Goal: Navigation & Orientation: Find specific page/section

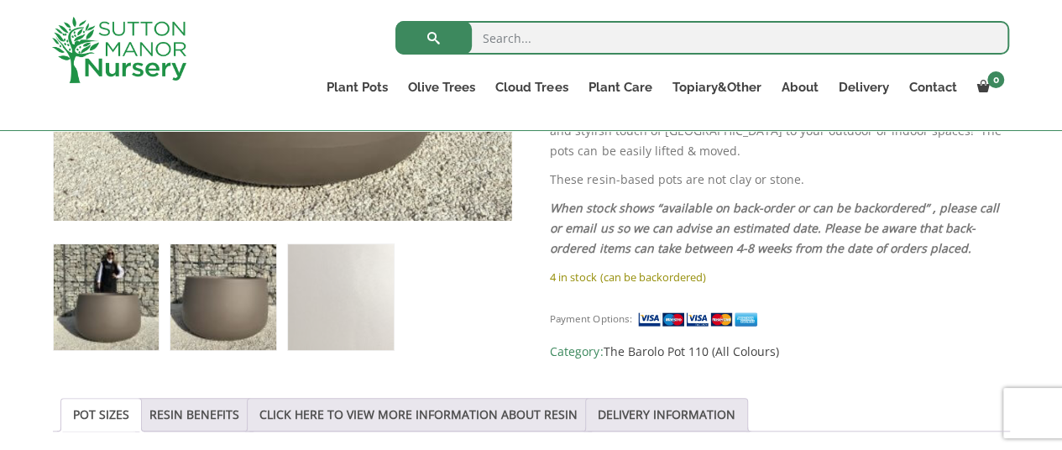
scroll to position [625, 0]
click at [232, 288] on img at bounding box center [222, 297] width 105 height 105
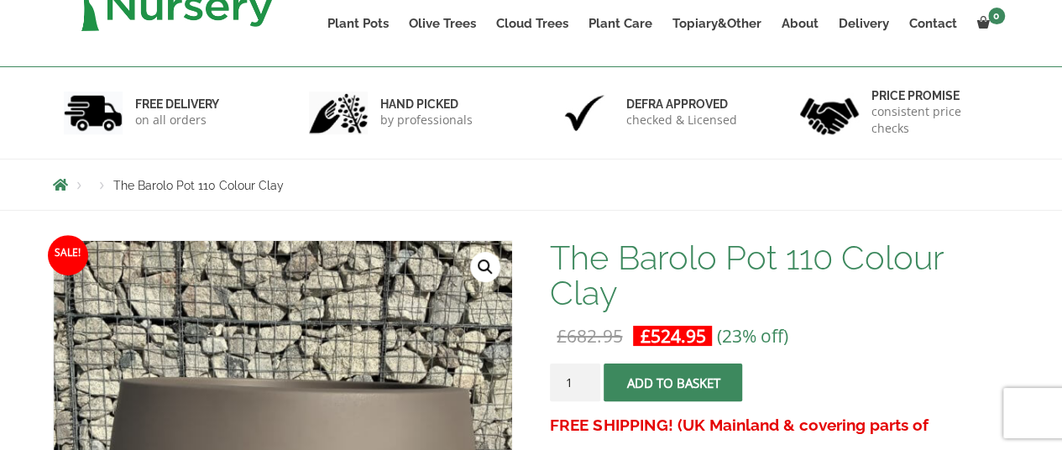
scroll to position [0, 0]
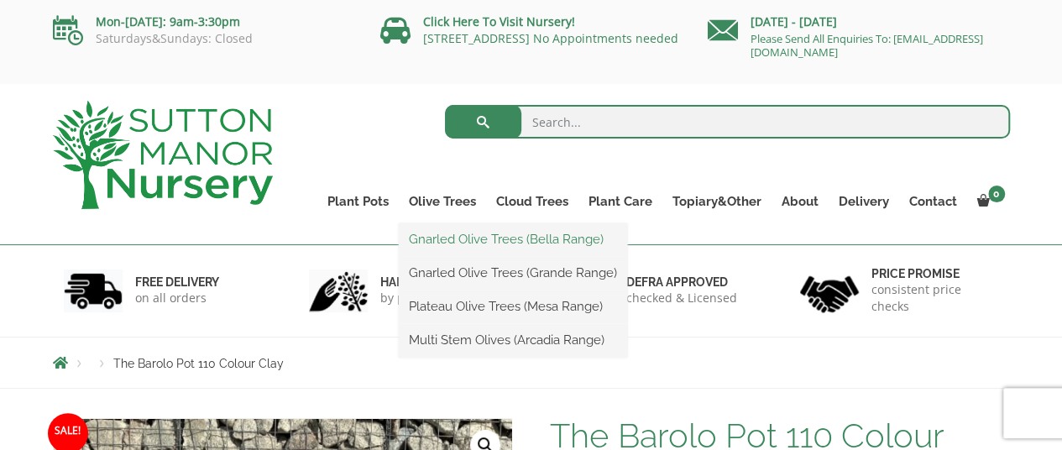
click at [493, 236] on link "Gnarled Olive Trees (Bella Range)" at bounding box center [513, 239] width 228 height 25
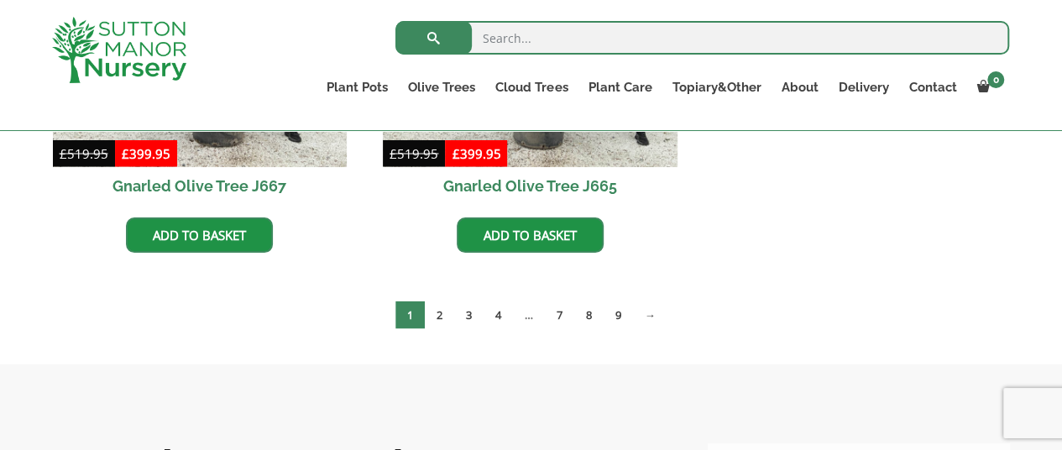
scroll to position [1479, 0]
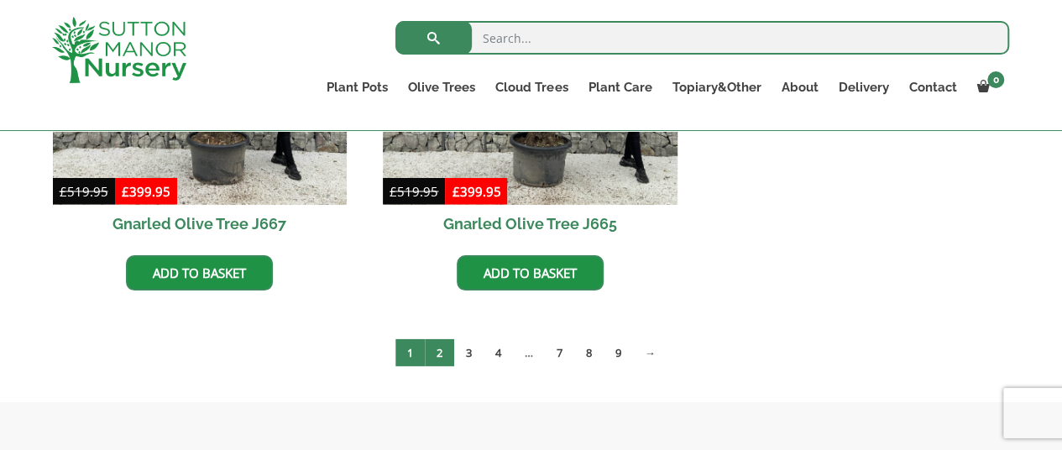
click at [439, 351] on link "2" at bounding box center [439, 352] width 29 height 28
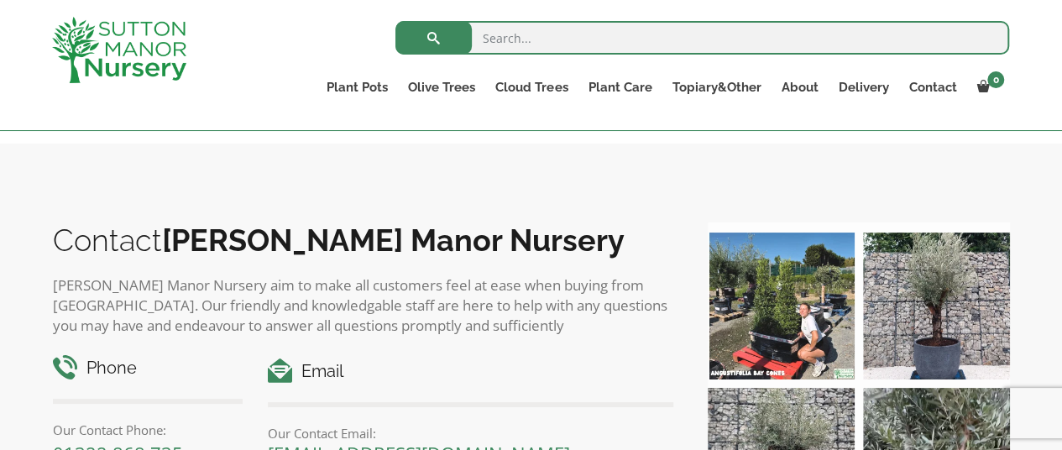
scroll to position [1768, 0]
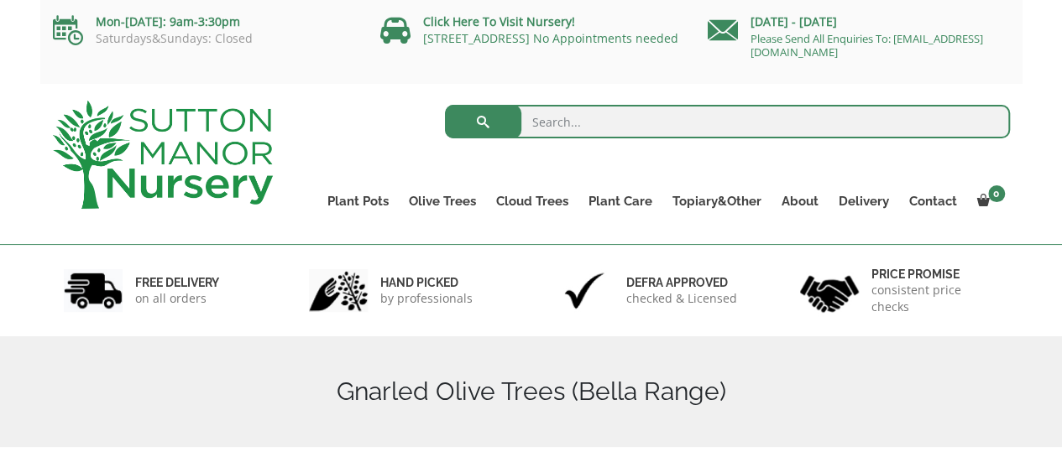
click at [0, 0] on link "Ligustrum Pom Poms" at bounding box center [0, 0] width 0 height 0
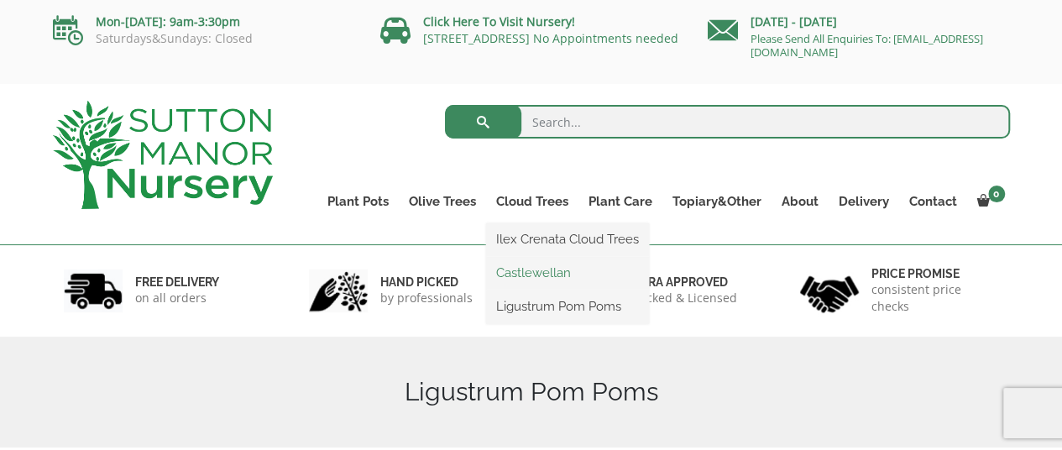
click at [538, 273] on link "Castlewellan" at bounding box center [567, 272] width 163 height 25
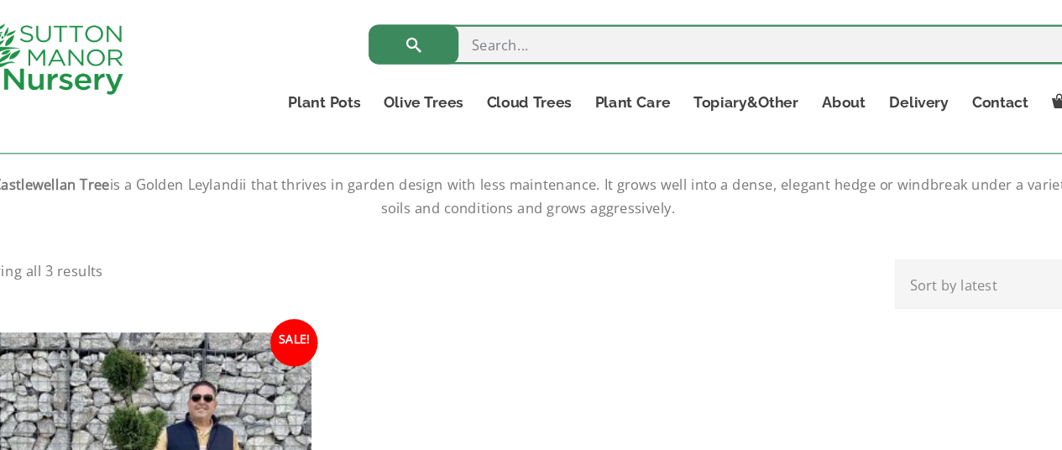
scroll to position [549, 0]
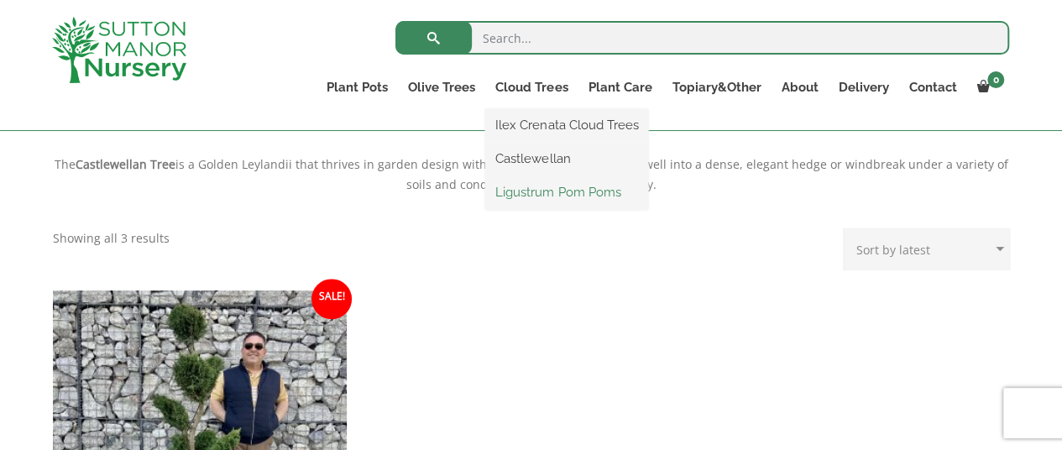
click at [547, 191] on link "Ligustrum Pom Poms" at bounding box center [566, 192] width 163 height 25
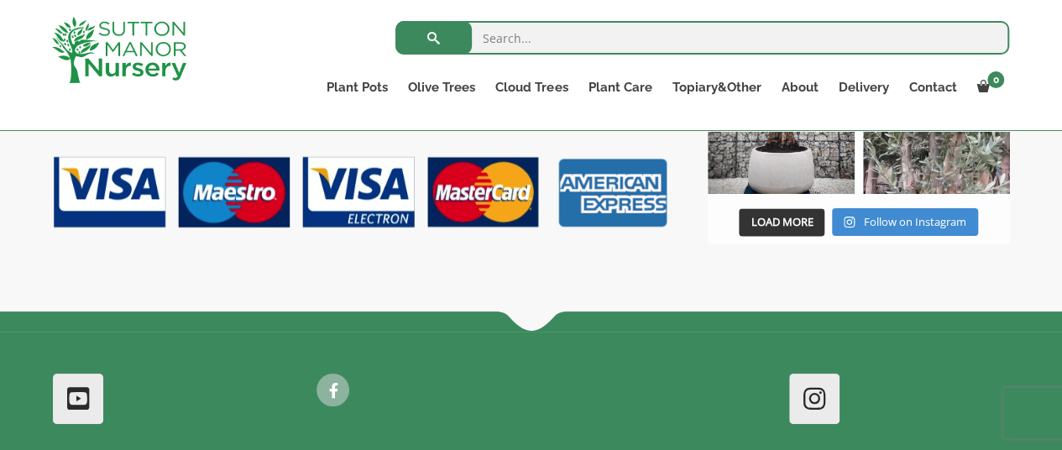
scroll to position [1100, 0]
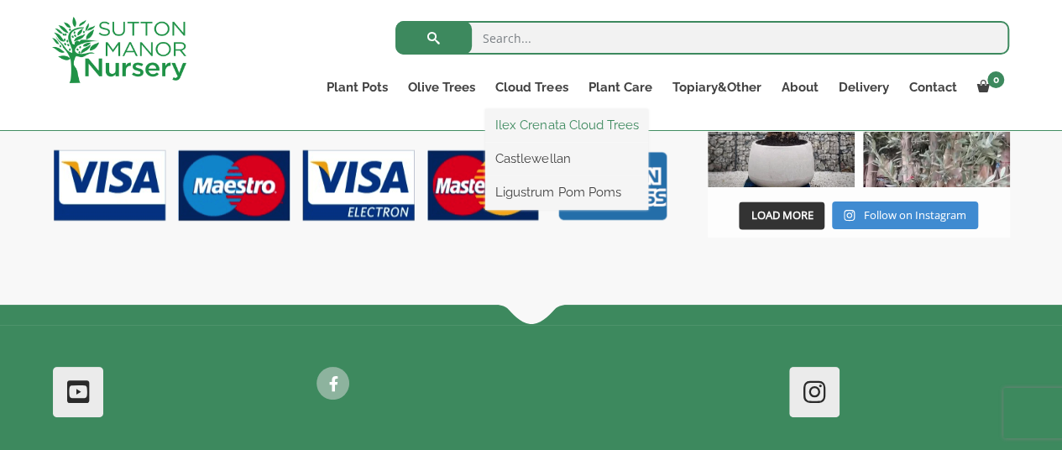
click at [567, 117] on link "Ilex Crenata Cloud Trees" at bounding box center [566, 124] width 163 height 25
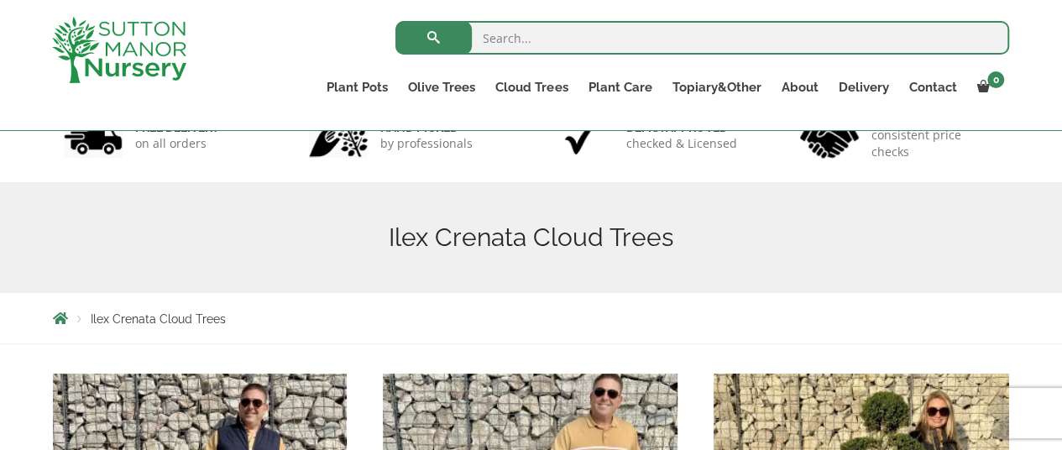
scroll to position [114, 0]
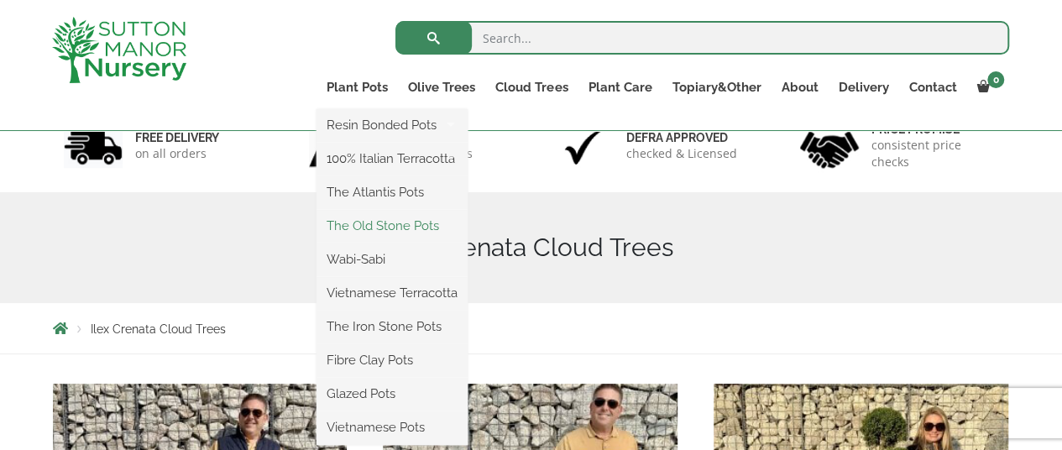
click at [357, 221] on link "The Old Stone Pots" at bounding box center [391, 225] width 151 height 25
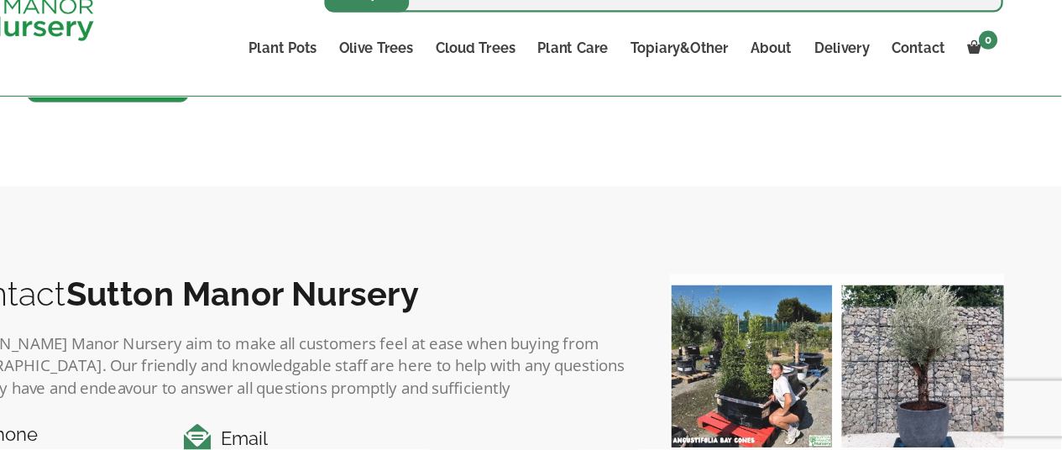
scroll to position [1832, 0]
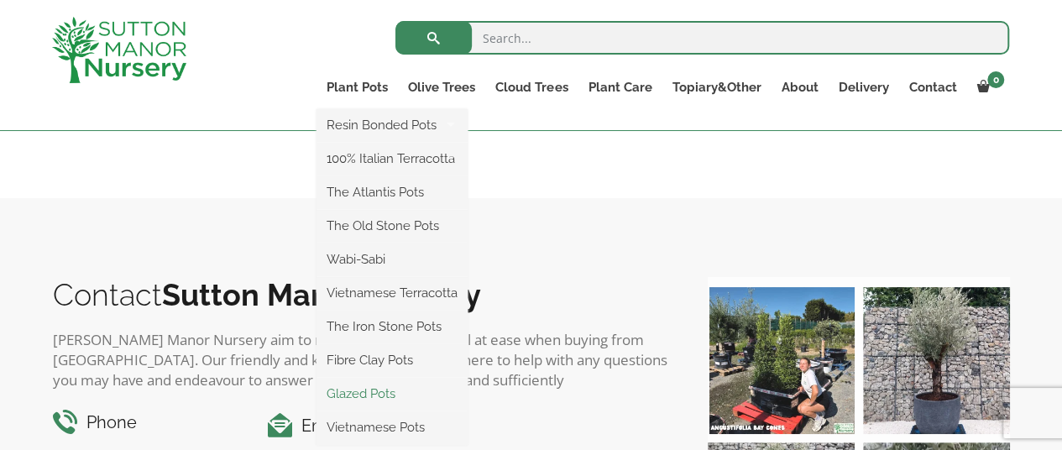
click at [366, 387] on link "Glazed Pots" at bounding box center [391, 393] width 151 height 25
click at [380, 395] on link "Glazed Pots" at bounding box center [391, 393] width 151 height 25
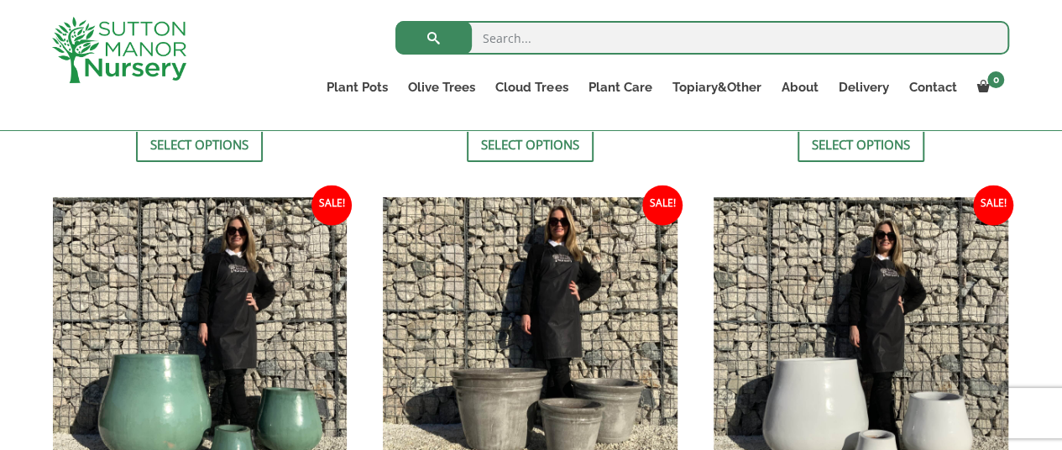
scroll to position [1658, 0]
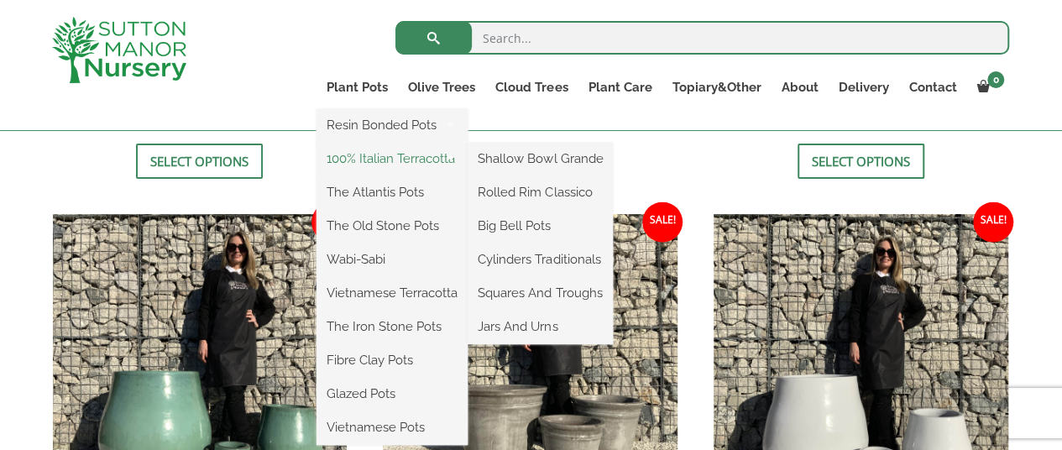
click at [382, 159] on link "100% Italian Terracotta" at bounding box center [391, 158] width 151 height 25
